Goal: Transaction & Acquisition: Book appointment/travel/reservation

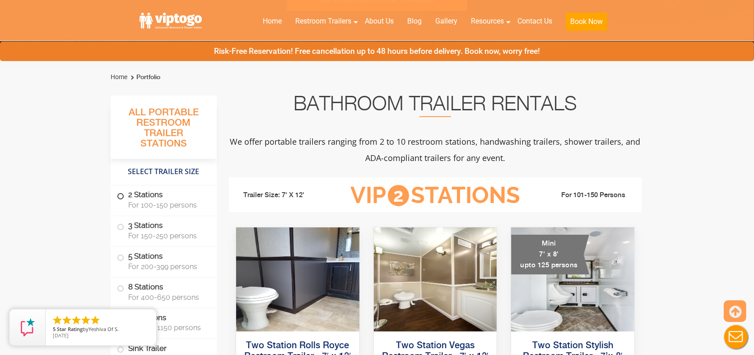
click at [161, 206] on span "For 100-150 persons" at bounding box center [167, 205] width 78 height 9
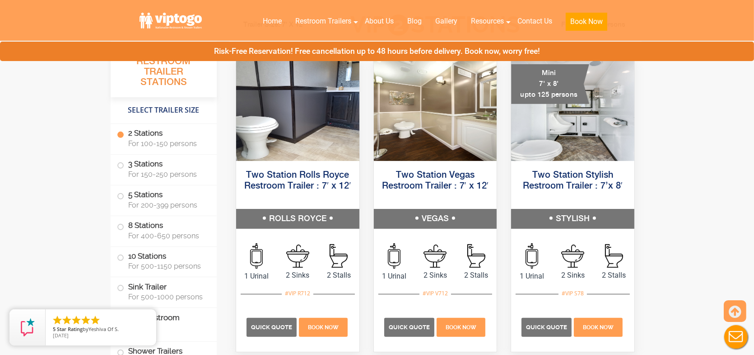
scroll to position [457, 0]
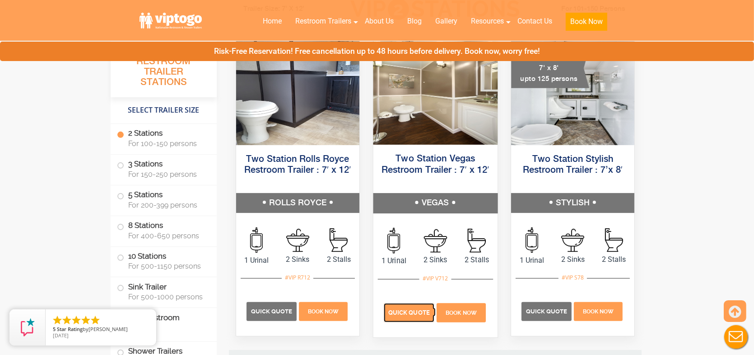
click at [401, 313] on span "Quick Quote" at bounding box center [409, 312] width 42 height 7
drag, startPoint x: 398, startPoint y: 317, endPoint x: 390, endPoint y: 309, distance: 11.5
click at [398, 317] on p "Quick Quote" at bounding box center [409, 312] width 51 height 19
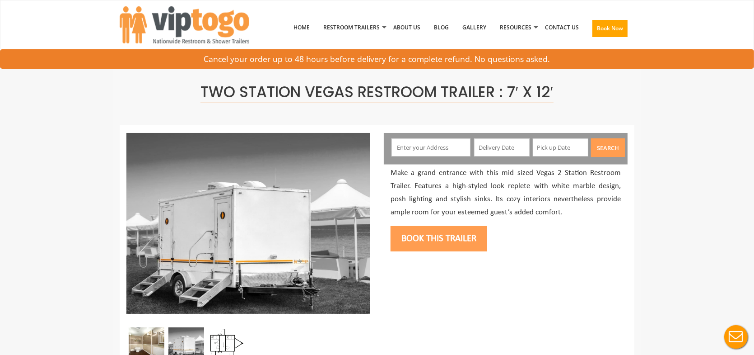
click at [424, 145] on input "text" at bounding box center [431, 147] width 79 height 18
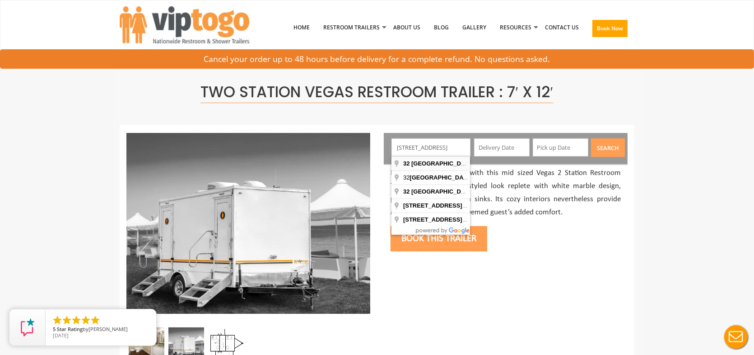
type input "[STREET_ADDRESS]"
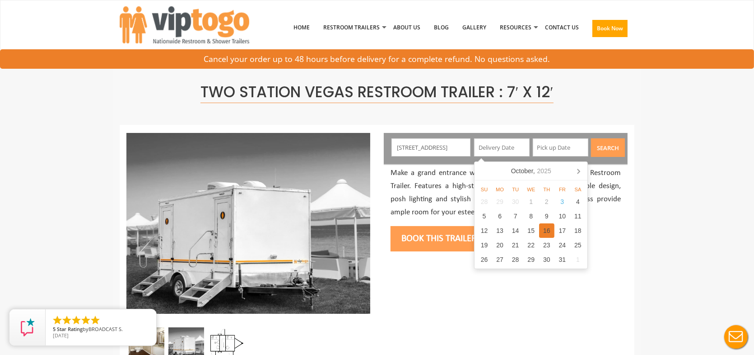
click at [548, 231] on div "16" at bounding box center [547, 230] width 16 height 14
type input "[DATE]"
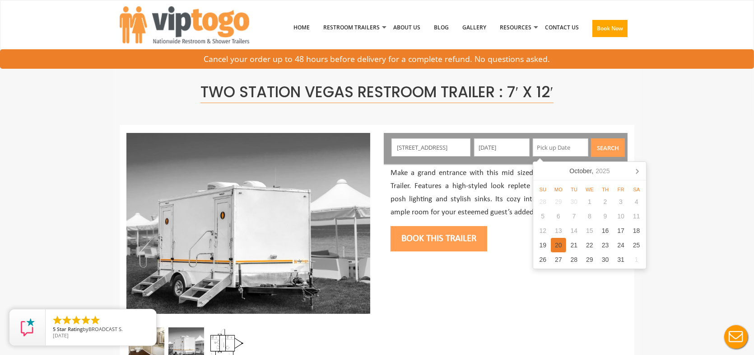
click at [555, 244] on div "20" at bounding box center [559, 245] width 16 height 14
type input "[DATE]"
click at [561, 246] on div "20" at bounding box center [559, 245] width 16 height 14
click at [604, 151] on button "Search" at bounding box center [608, 147] width 34 height 19
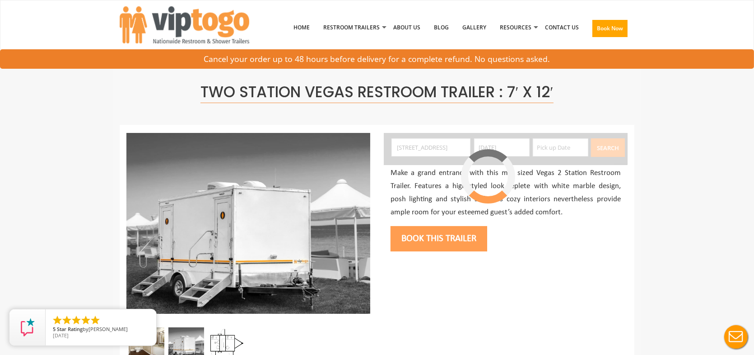
click at [561, 149] on input "text" at bounding box center [561, 147] width 56 height 18
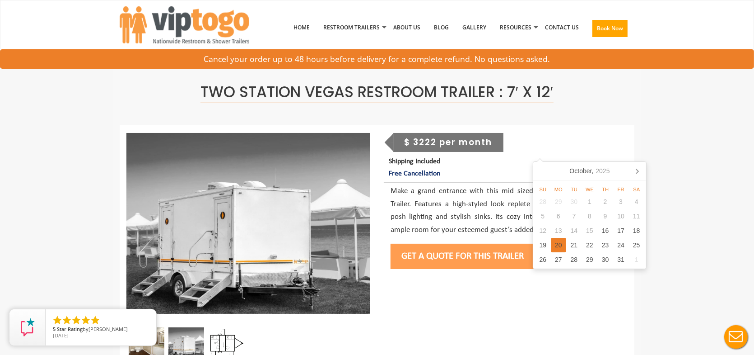
click at [561, 247] on div "20" at bounding box center [559, 245] width 16 height 14
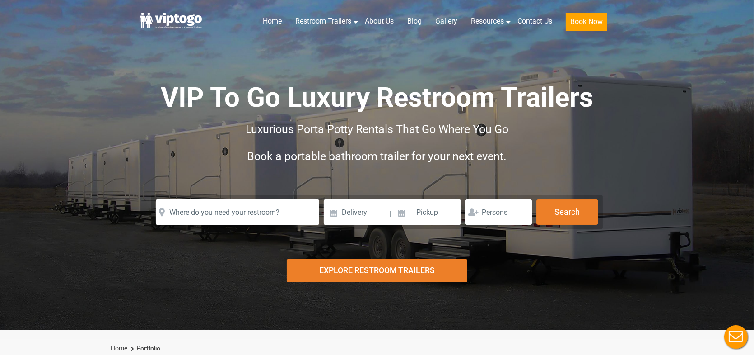
scroll to position [15, 0]
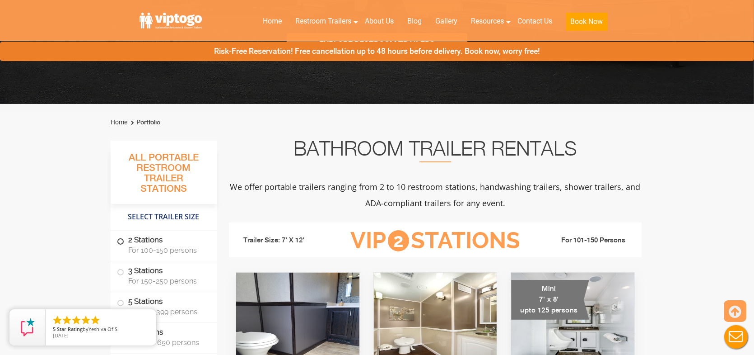
click at [159, 248] on span "For 100-150 persons" at bounding box center [167, 250] width 78 height 9
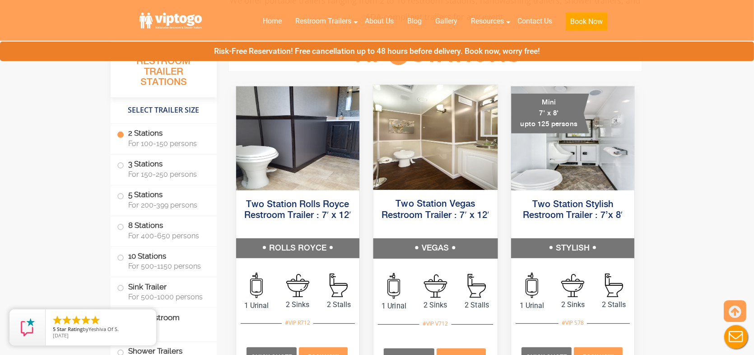
scroll to position [437, 0]
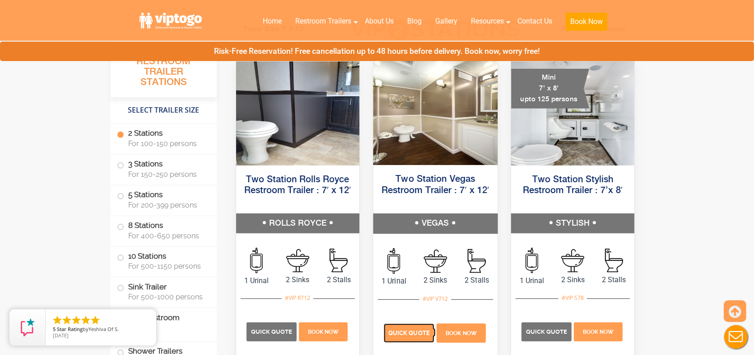
click at [407, 335] on span "Quick Quote" at bounding box center [409, 332] width 42 height 7
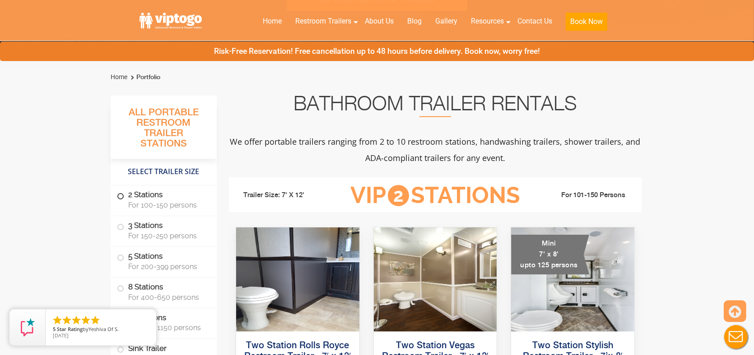
drag, startPoint x: 172, startPoint y: 196, endPoint x: 186, endPoint y: 194, distance: 14.2
click at [172, 196] on label "2 Stations For 100-150 persons" at bounding box center [163, 199] width 93 height 28
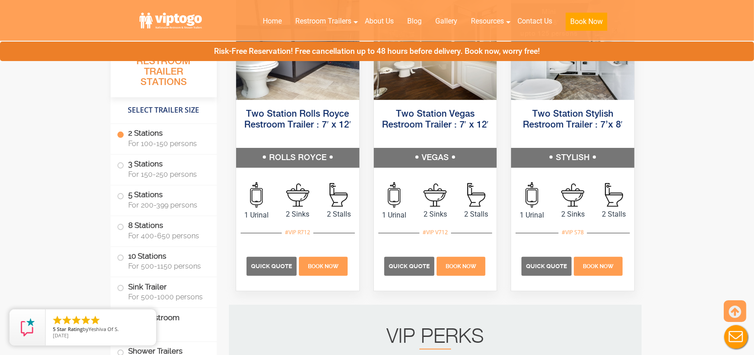
scroll to position [547, 0]
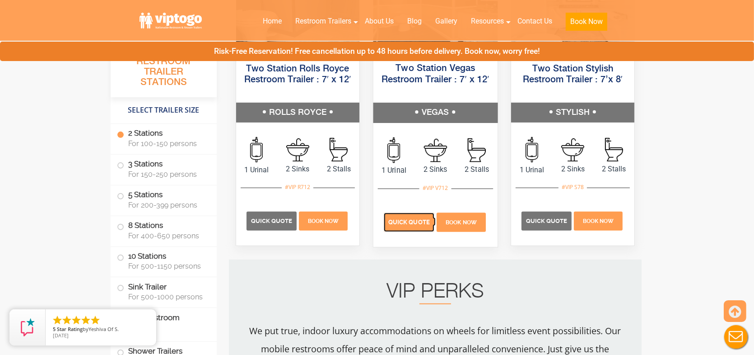
click at [401, 223] on span "Quick Quote" at bounding box center [409, 222] width 42 height 7
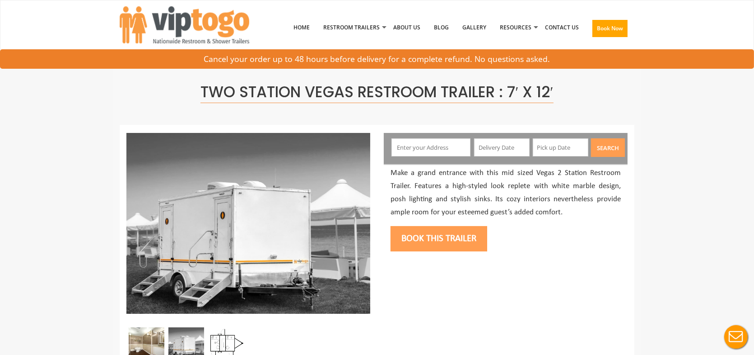
click at [421, 147] on input "text" at bounding box center [431, 147] width 79 height 18
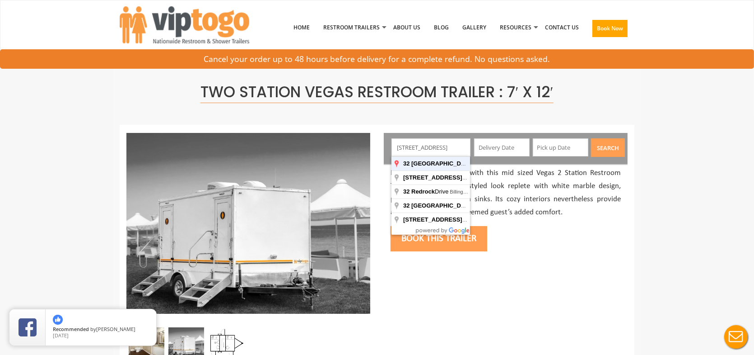
type input "[STREET_ADDRESS]"
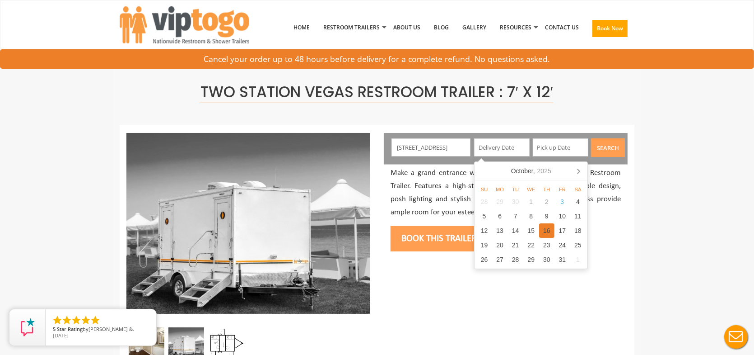
click at [547, 229] on div "16" at bounding box center [547, 230] width 16 height 14
type input "[DATE]"
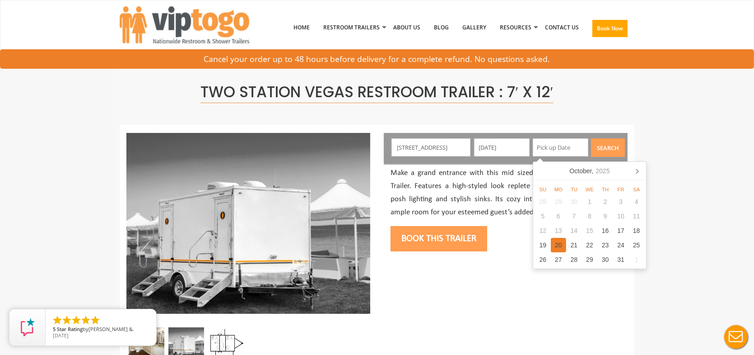
click at [556, 243] on div "20" at bounding box center [559, 245] width 16 height 14
type input "[DATE]"
click at [603, 151] on button "Search" at bounding box center [608, 147] width 34 height 19
